Goal: Find specific page/section: Find specific page/section

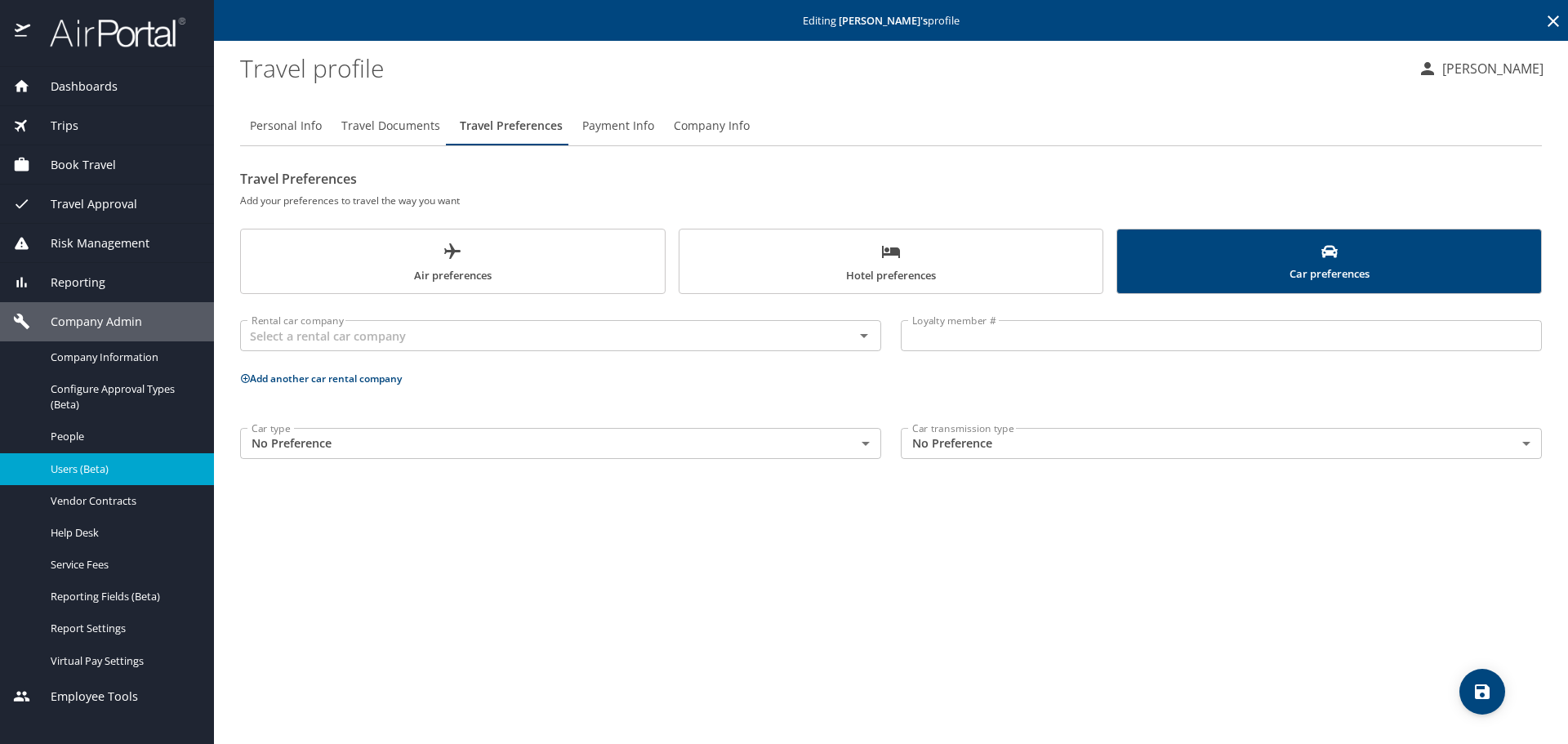
click at [1546, 27] on icon at bounding box center [1553, 22] width 20 height 20
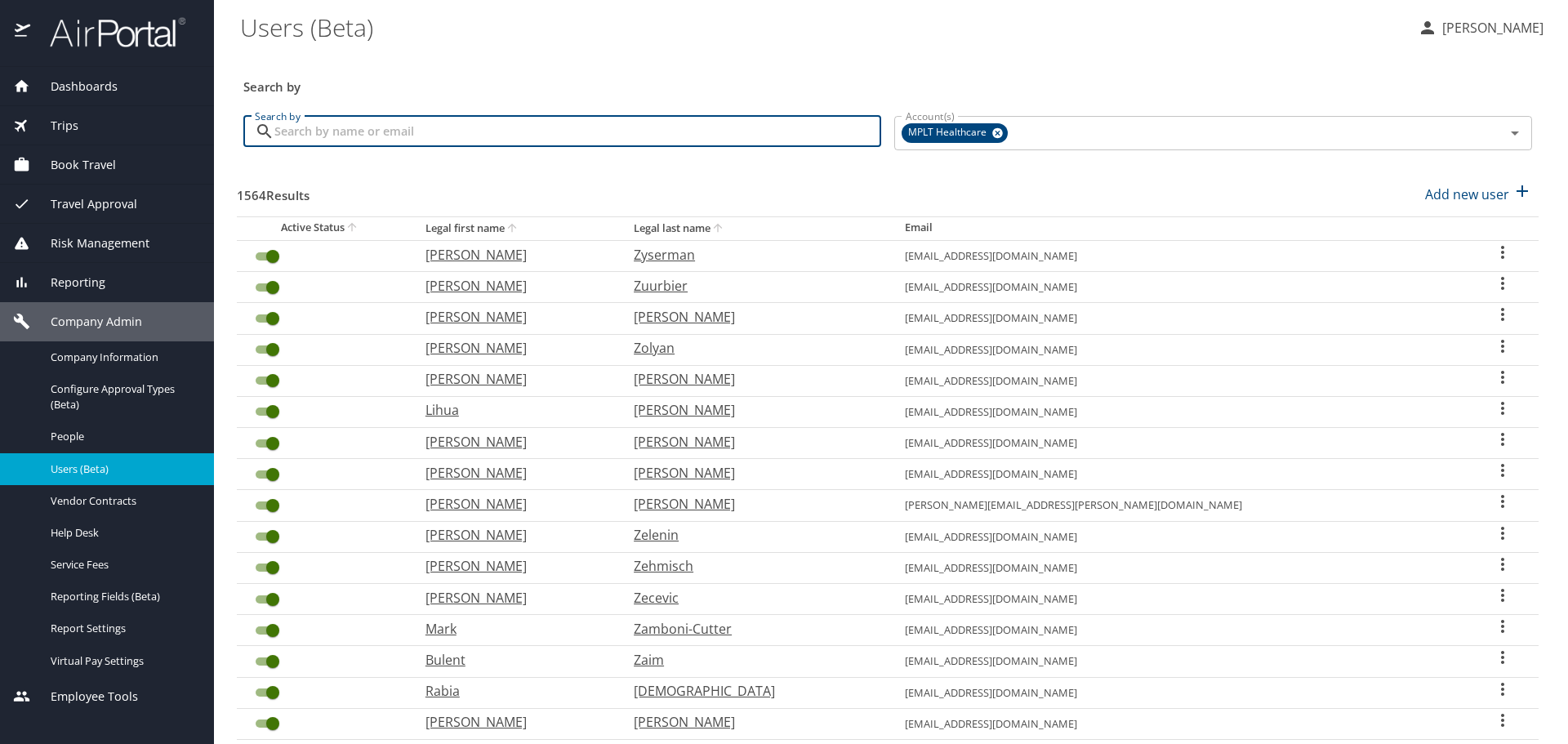
click at [564, 137] on input "Search by" at bounding box center [578, 132] width 607 height 31
